Goal: Book appointment/travel/reservation

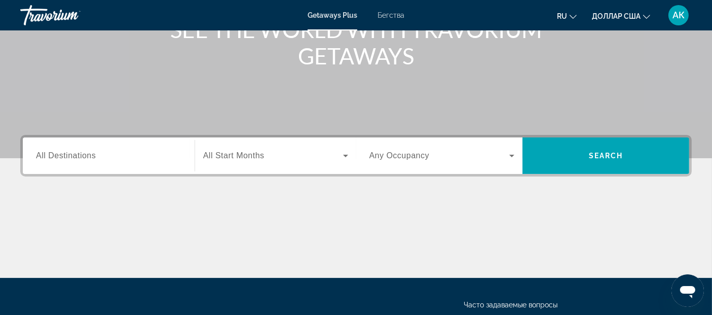
scroll to position [131, 0]
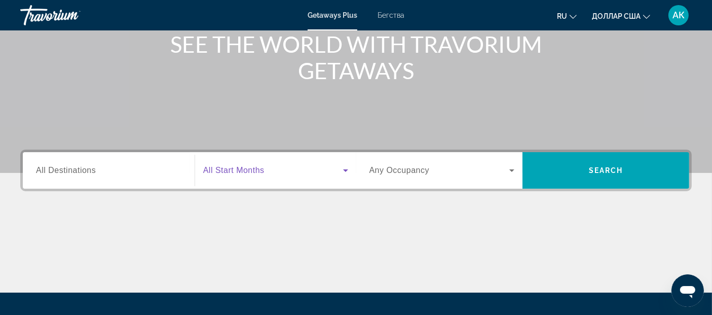
click at [344, 169] on icon "Виджет поиска" at bounding box center [345, 170] width 5 height 3
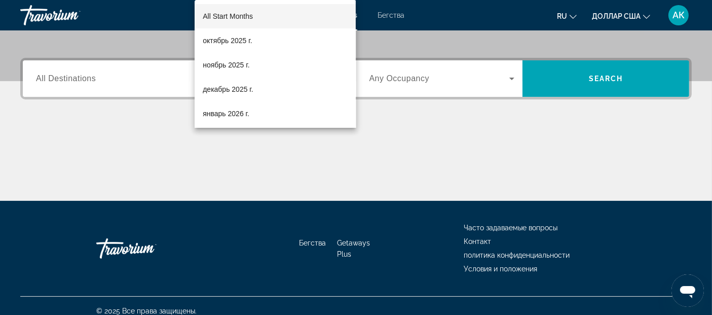
scroll to position [232, 0]
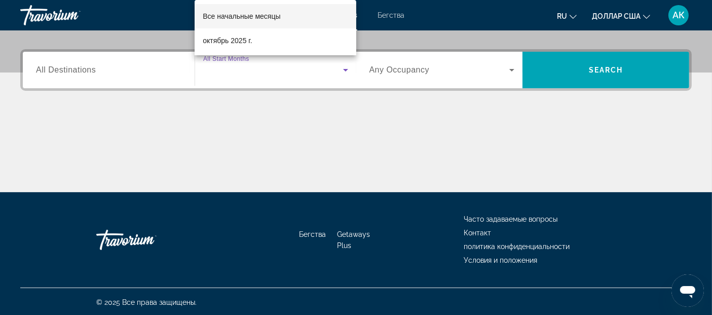
click at [514, 68] on div at bounding box center [356, 157] width 712 height 315
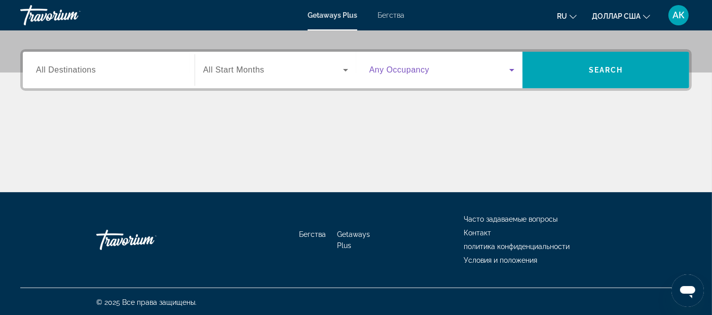
click at [514, 69] on icon "Виджет поиска" at bounding box center [511, 70] width 5 height 3
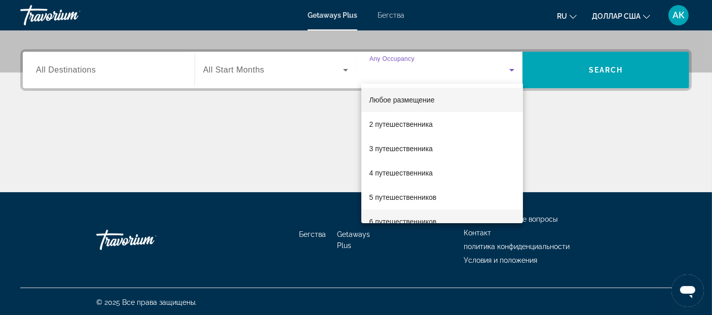
click at [392, 218] on font "6 путешественников" at bounding box center [402, 221] width 67 height 8
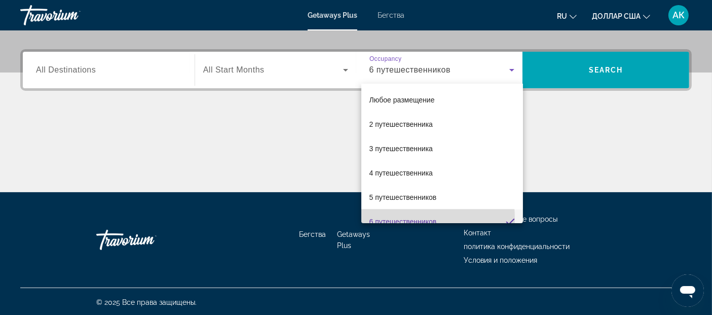
scroll to position [0, 0]
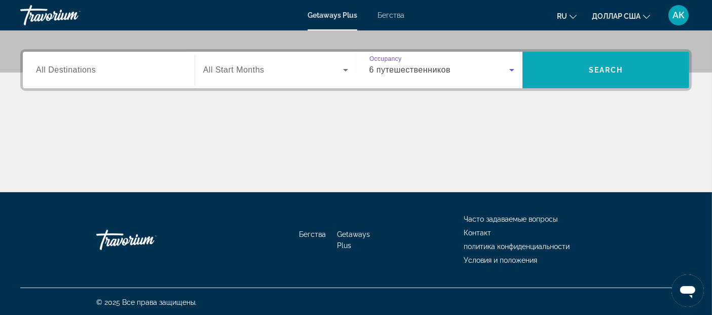
click at [634, 61] on span "Поиск" at bounding box center [605, 70] width 167 height 24
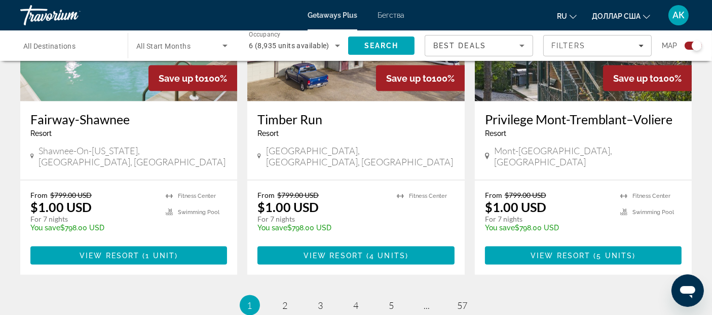
scroll to position [1594, 0]
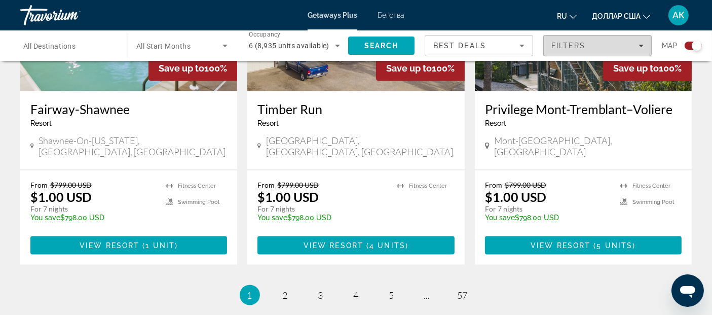
click at [588, 42] on div "Filters" at bounding box center [597, 46] width 92 height 8
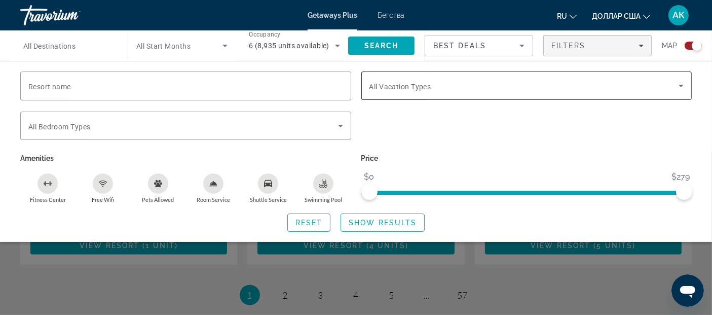
click at [505, 73] on div "Search widget" at bounding box center [526, 85] width 315 height 28
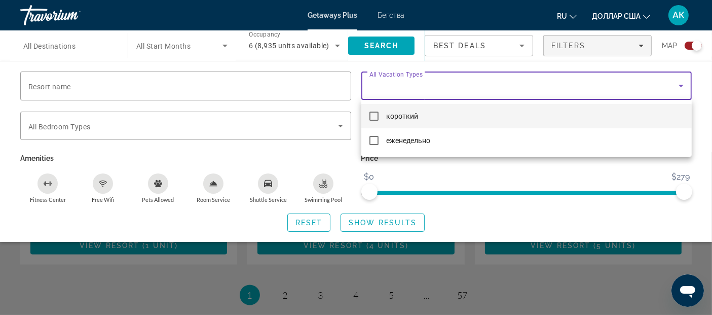
click at [281, 86] on div at bounding box center [356, 157] width 712 height 315
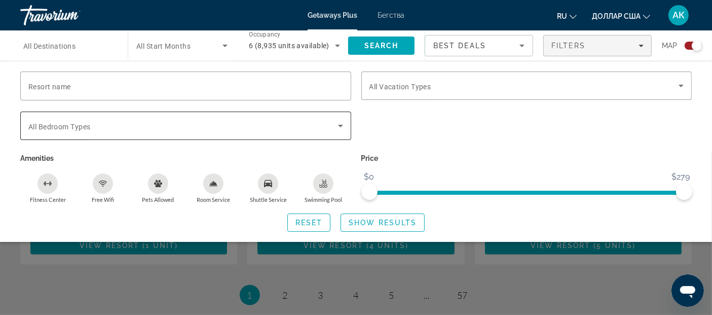
click at [257, 121] on span "Search widget" at bounding box center [183, 126] width 310 height 12
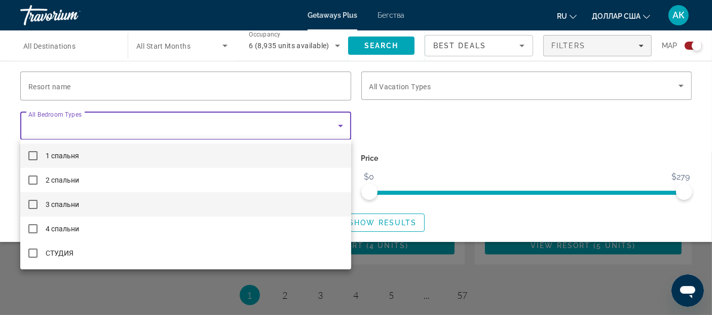
click at [31, 203] on mat-pseudo-checkbox at bounding box center [32, 204] width 9 height 9
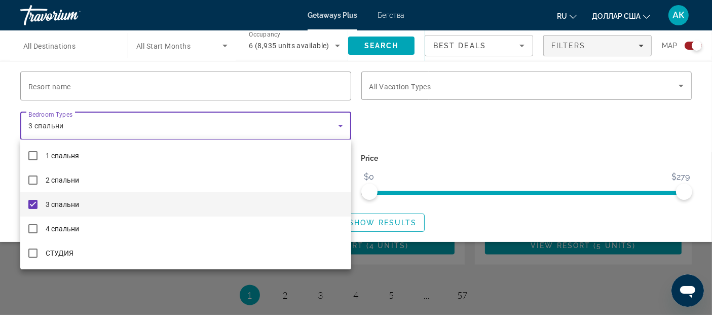
click at [415, 107] on div at bounding box center [356, 157] width 712 height 315
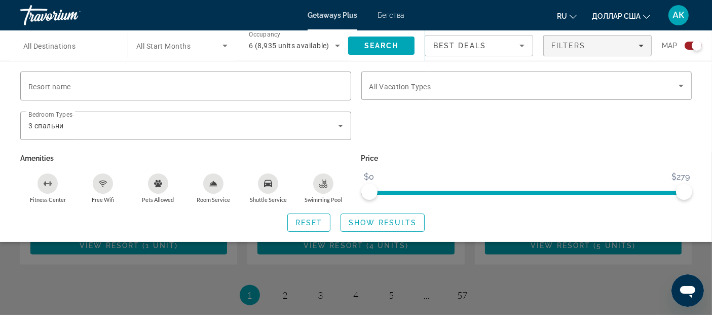
click at [473, 44] on span "Best Deals" at bounding box center [459, 46] width 53 height 8
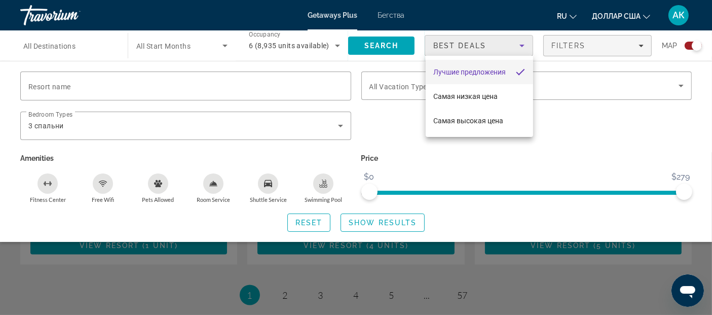
click at [473, 44] on div at bounding box center [356, 157] width 712 height 315
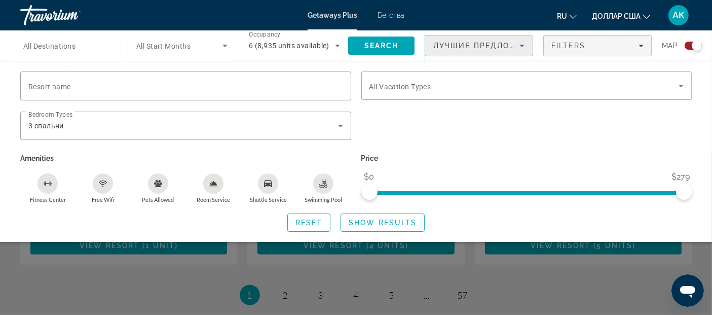
click at [473, 44] on span "Лучшие предложения" at bounding box center [487, 46] width 108 height 8
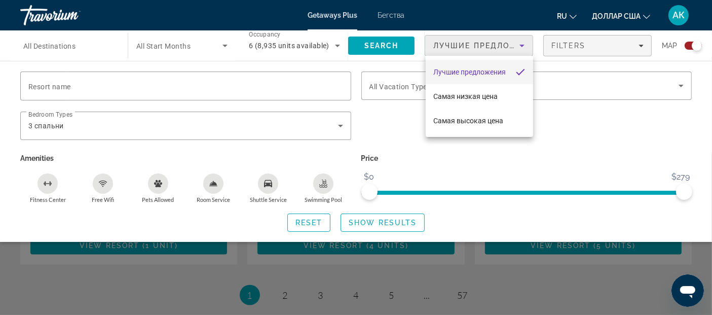
click at [564, 44] on div at bounding box center [356, 157] width 712 height 315
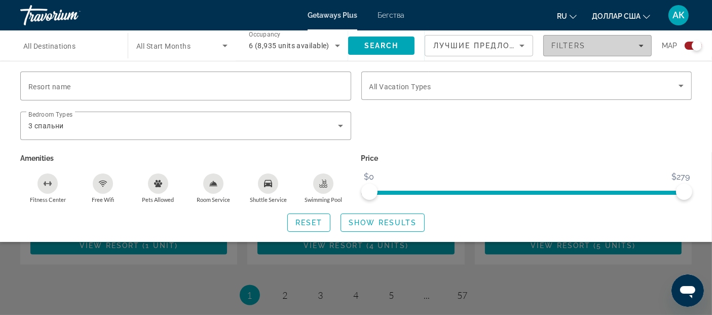
click at [638, 44] on icon "Filters" at bounding box center [640, 45] width 5 height 5
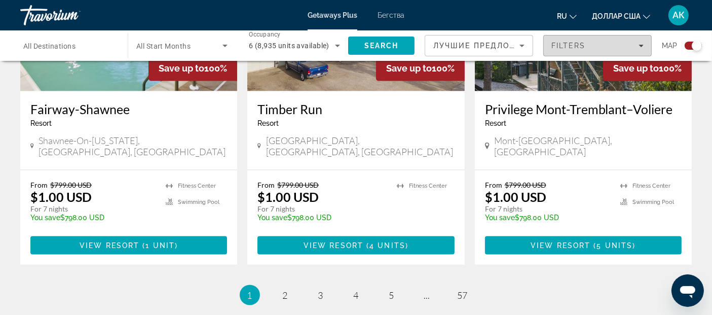
click at [638, 44] on icon "Filters" at bounding box center [640, 45] width 5 height 5
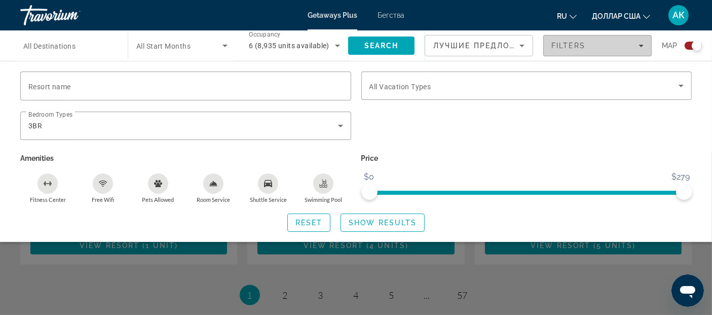
click at [638, 44] on icon "Filters" at bounding box center [640, 45] width 5 height 5
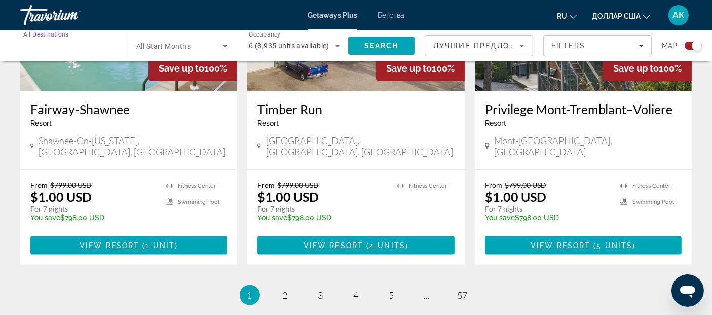
click at [82, 46] on input "Destination All Destinations" at bounding box center [68, 46] width 91 height 12
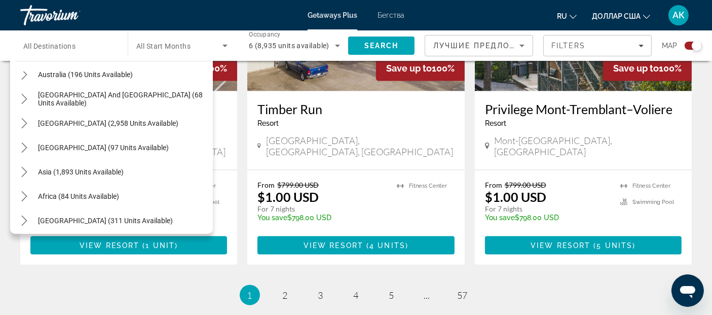
scroll to position [164, 0]
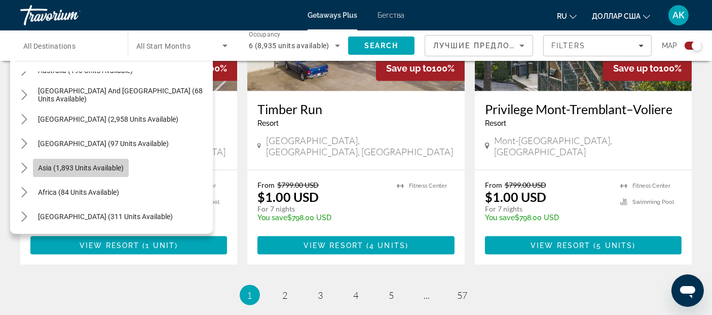
click at [95, 164] on span "Asia (1,893 units available)" at bounding box center [81, 168] width 86 height 8
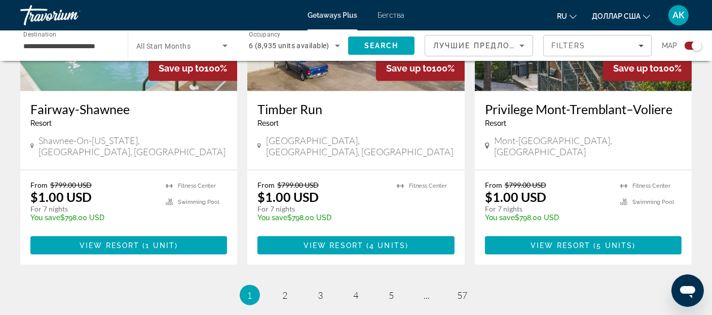
click at [190, 42] on span "All Start Months" at bounding box center [163, 46] width 54 height 8
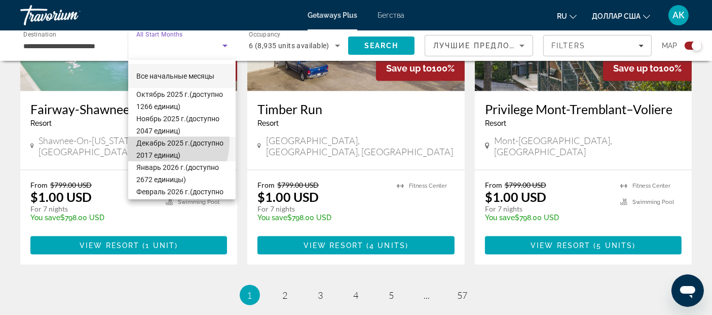
click at [148, 140] on font "Декабрь 2025 г." at bounding box center [163, 143] width 54 height 8
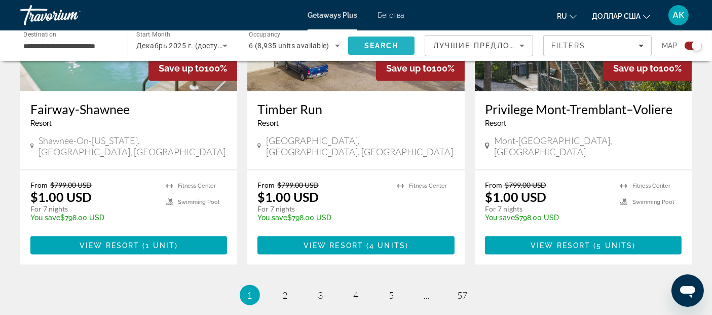
click at [405, 44] on span "Search" at bounding box center [381, 45] width 66 height 24
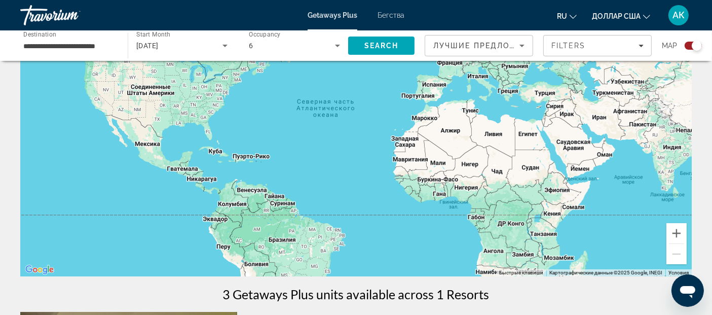
scroll to position [52, 0]
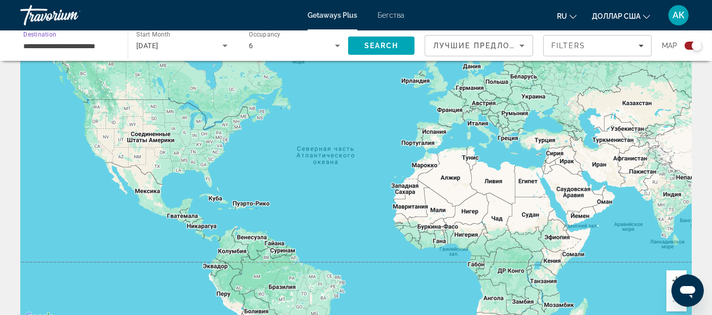
click at [90, 44] on input "**********" at bounding box center [68, 46] width 91 height 12
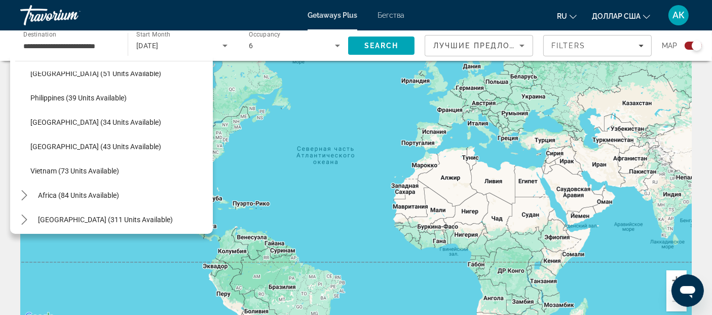
scroll to position [407, 0]
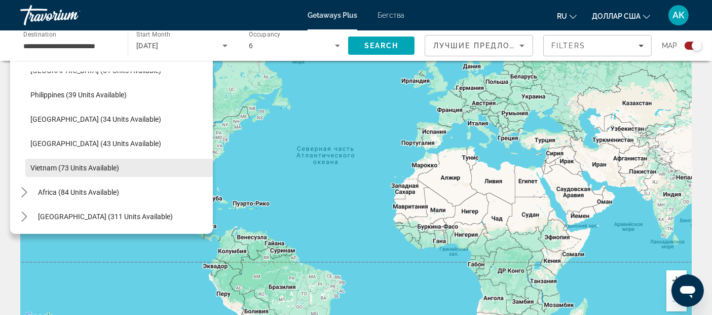
click at [38, 165] on span "Vietnam (73 units available)" at bounding box center [74, 168] width 89 height 8
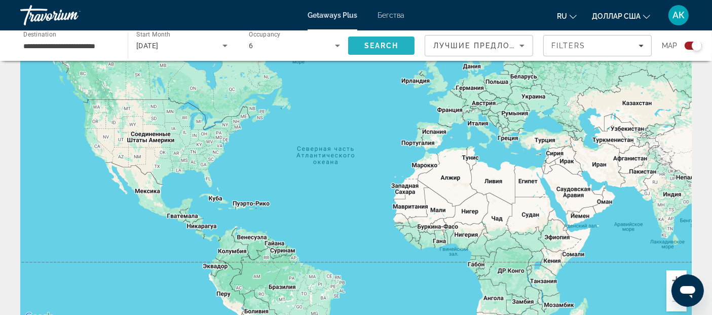
click at [392, 48] on span "Search" at bounding box center [381, 46] width 34 height 8
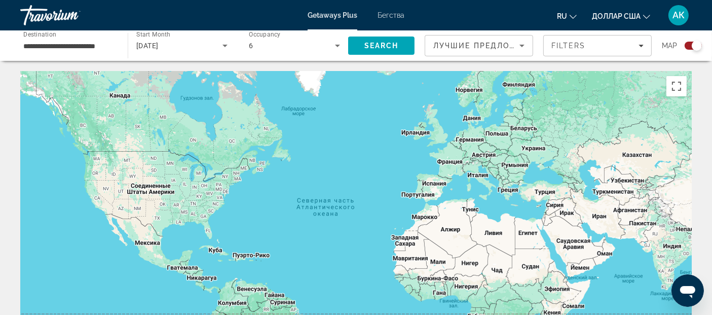
drag, startPoint x: 700, startPoint y: 47, endPoint x: 713, endPoint y: 80, distance: 35.8
click at [648, 80] on html "**********" at bounding box center [356, 157] width 712 height 315
click at [87, 43] on input "**********" at bounding box center [68, 46] width 91 height 12
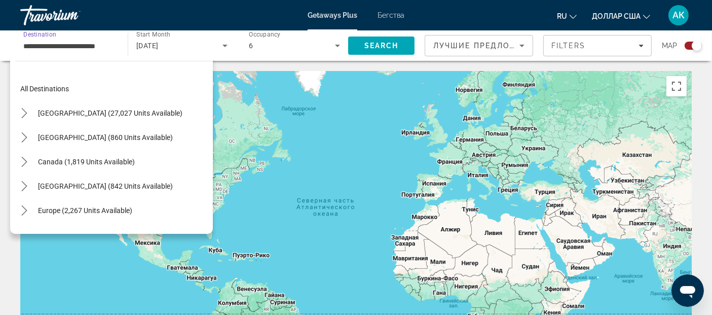
scroll to position [407, 0]
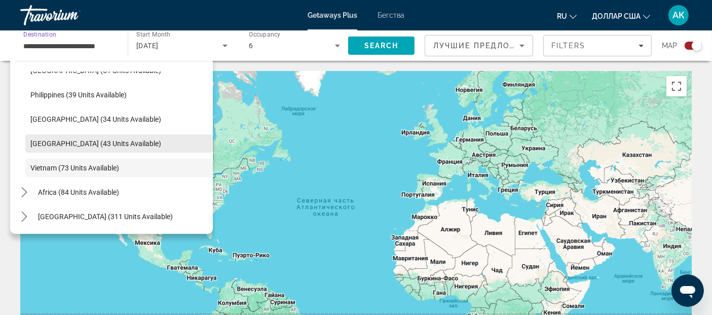
click at [109, 145] on span "[GEOGRAPHIC_DATA] (43 units available)" at bounding box center [95, 143] width 131 height 8
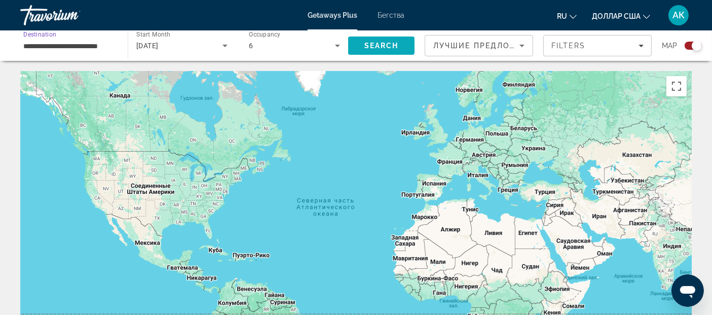
click at [365, 41] on span "Search" at bounding box center [381, 45] width 66 height 24
click at [648, 49] on div "Search widget" at bounding box center [692, 46] width 17 height 8
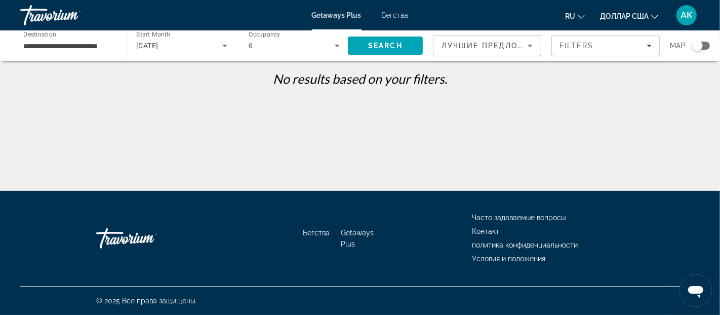
click at [648, 43] on div "Search widget" at bounding box center [701, 46] width 17 height 8
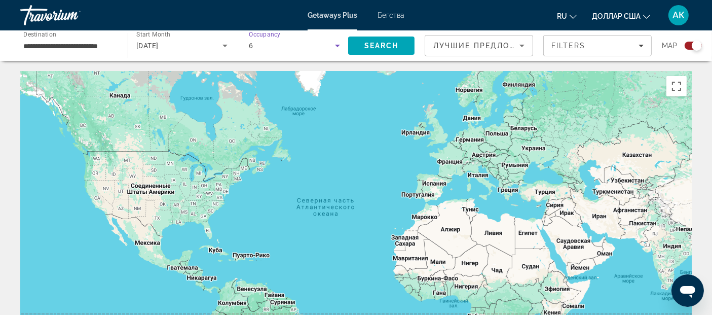
click at [265, 45] on div "6" at bounding box center [292, 46] width 86 height 12
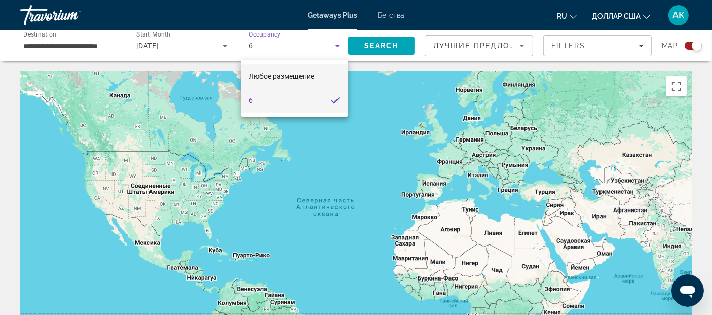
click at [270, 72] on font "Любое размещение" at bounding box center [281, 76] width 65 height 8
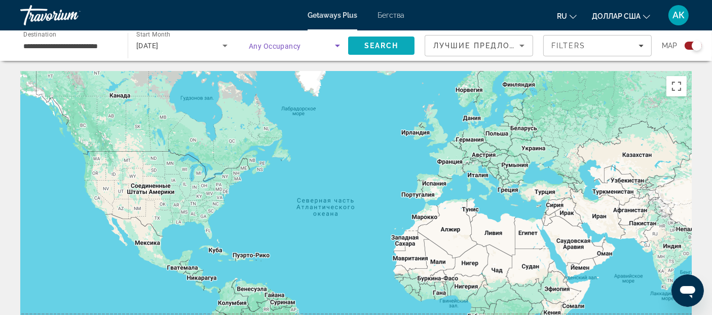
click at [393, 41] on span "Search" at bounding box center [381, 45] width 66 height 24
click at [62, 42] on input "**********" at bounding box center [68, 46] width 91 height 12
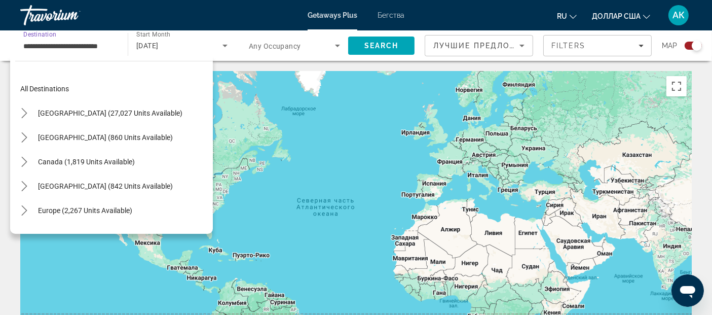
scroll to position [401, 0]
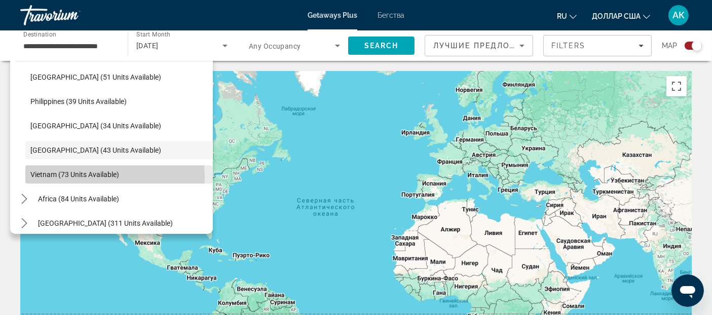
click at [91, 176] on span "Vietnam (73 units available)" at bounding box center [74, 174] width 89 height 8
type input "**********"
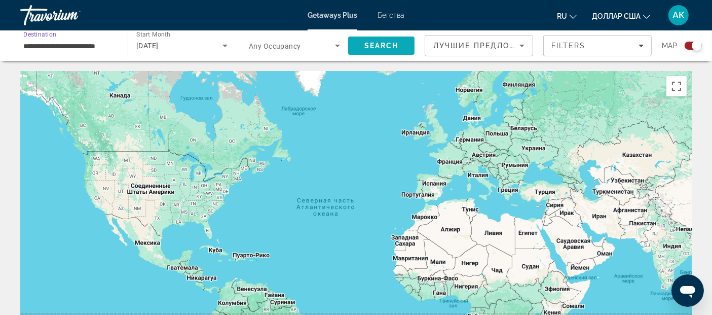
click at [402, 46] on span "Search" at bounding box center [381, 45] width 66 height 24
click at [226, 46] on icon "Search widget" at bounding box center [225, 46] width 12 height 12
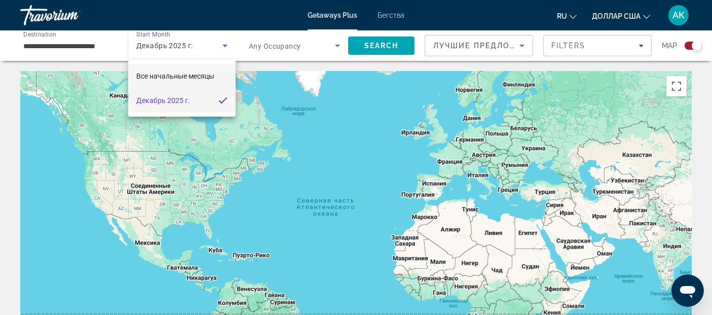
click at [194, 76] on font "Все начальные месяцы" at bounding box center [175, 76] width 78 height 8
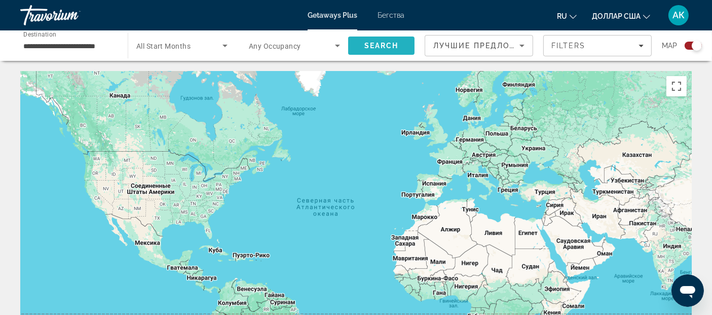
click at [388, 37] on span "Search" at bounding box center [381, 45] width 66 height 24
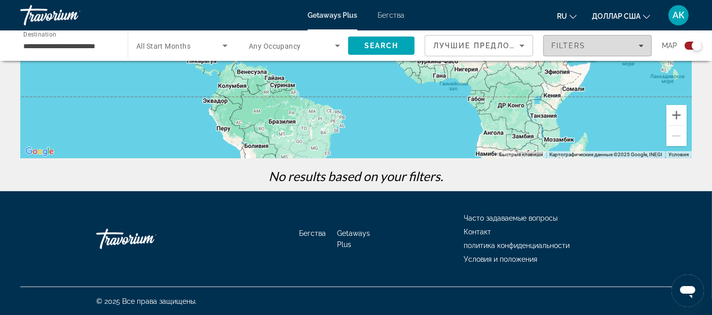
click at [639, 47] on icon "Filters" at bounding box center [640, 45] width 5 height 5
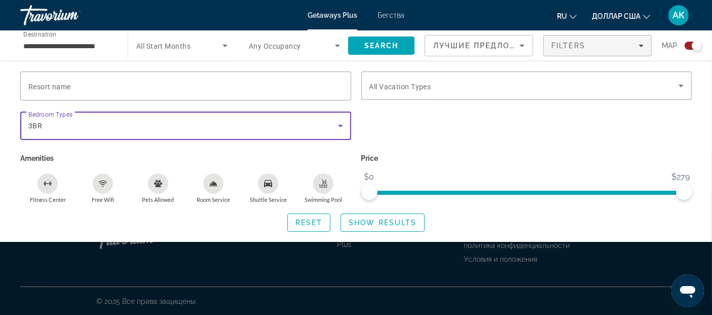
click at [56, 126] on div "3BR" at bounding box center [183, 126] width 310 height 12
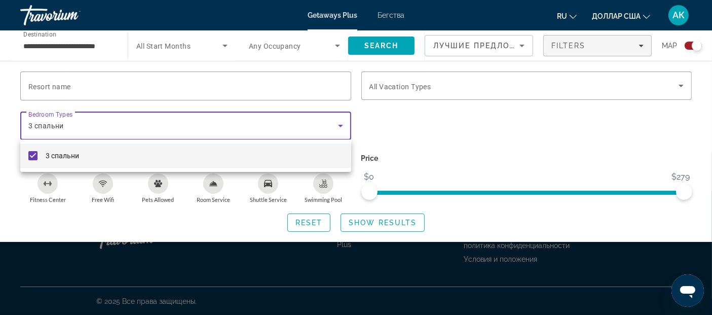
click at [36, 156] on mat-pseudo-checkbox at bounding box center [32, 155] width 9 height 9
click at [479, 47] on div at bounding box center [356, 157] width 712 height 315
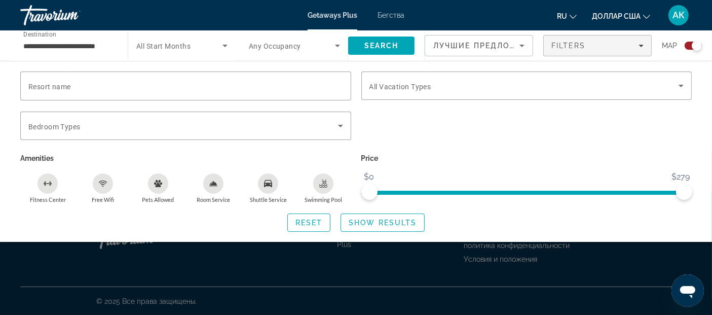
click at [479, 47] on span "Лучшие предложения" at bounding box center [487, 46] width 108 height 8
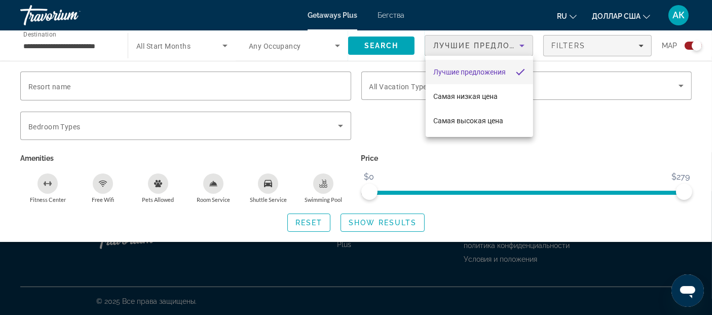
click at [479, 47] on div at bounding box center [356, 157] width 712 height 315
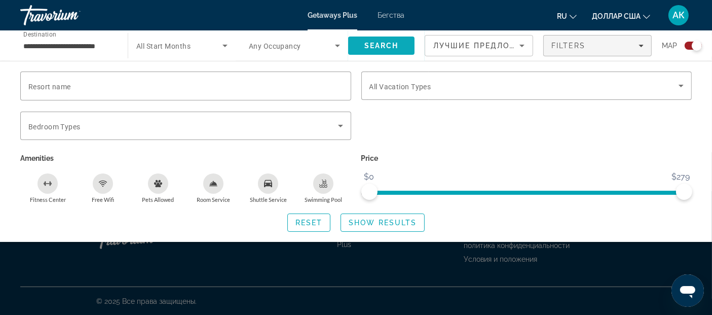
click at [396, 49] on span "Search" at bounding box center [381, 46] width 34 height 8
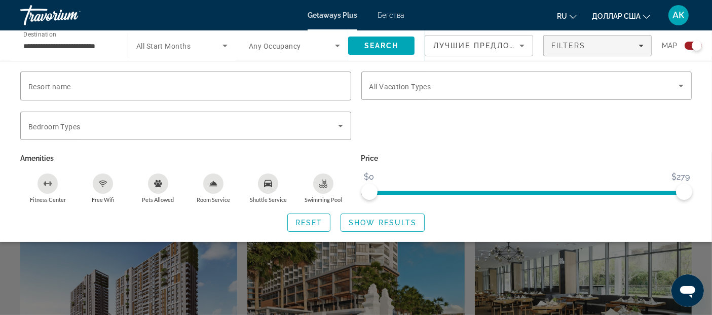
scroll to position [204, 0]
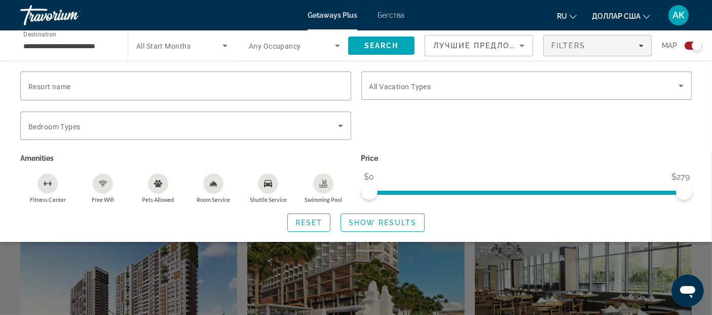
click at [591, 268] on div "Search widget" at bounding box center [356, 233] width 712 height 163
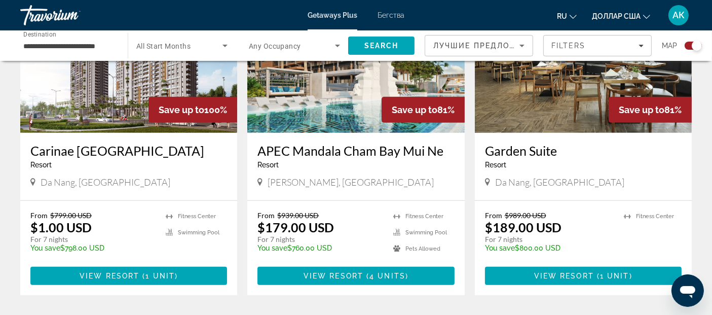
scroll to position [443, 0]
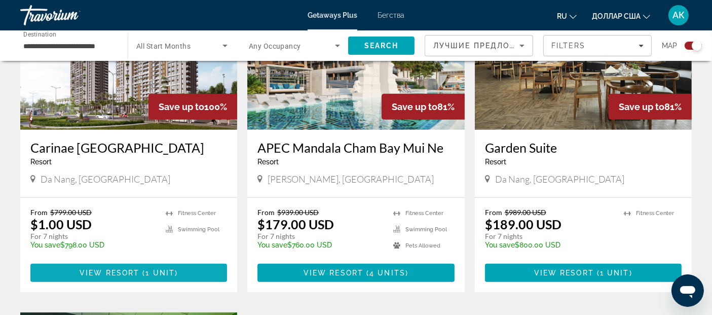
click at [111, 270] on span "View Resort" at bounding box center [110, 273] width 60 height 8
